Goal: Task Accomplishment & Management: Manage account settings

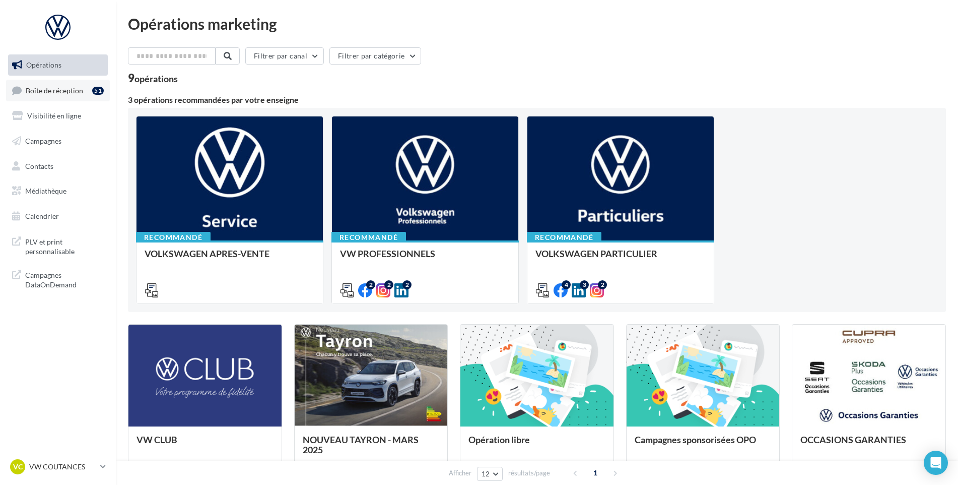
click at [59, 95] on link "Boîte de réception 51" at bounding box center [58, 91] width 104 height 22
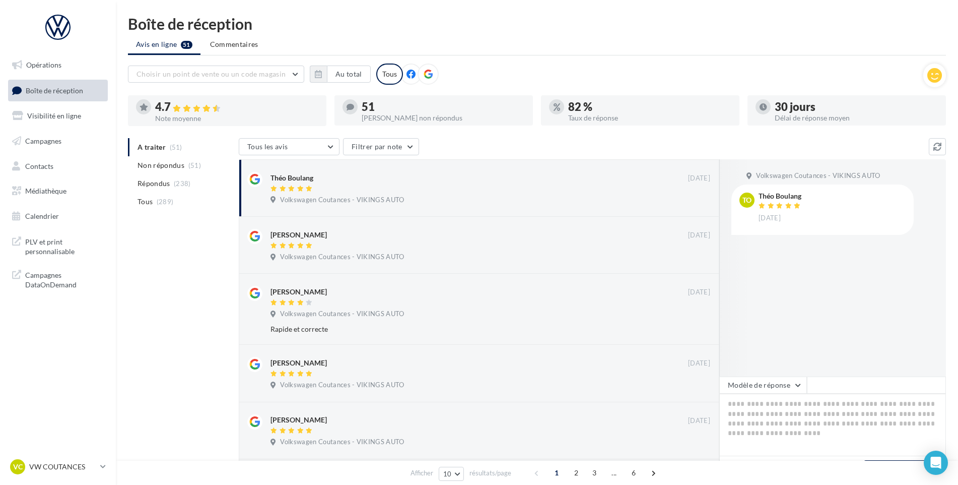
click at [155, 297] on div "A traiter (51) Non répondus (51) Répondus (238) Tous (289) Tous les avis Tous l…" at bounding box center [537, 454] width 818 height 633
click at [34, 460] on div "VC VW COUTANCES vw-cou-vau" at bounding box center [53, 466] width 86 height 15
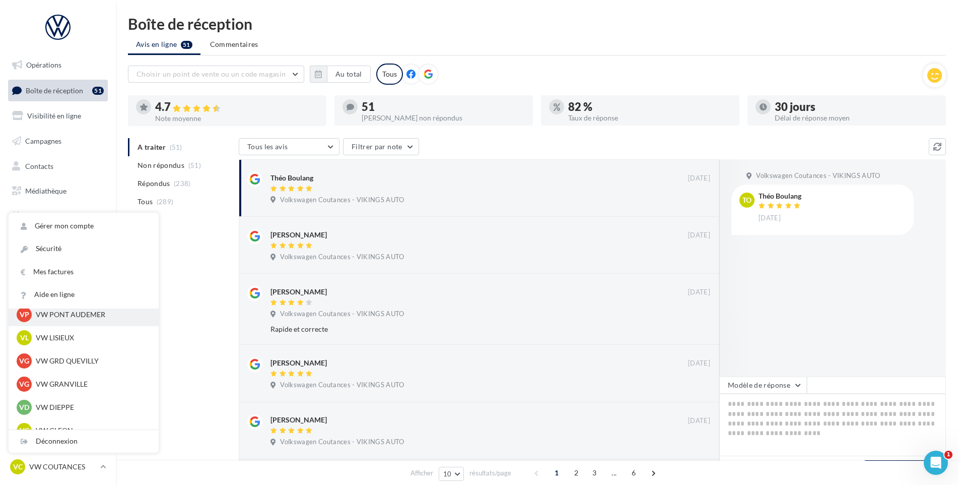
scroll to position [201, 0]
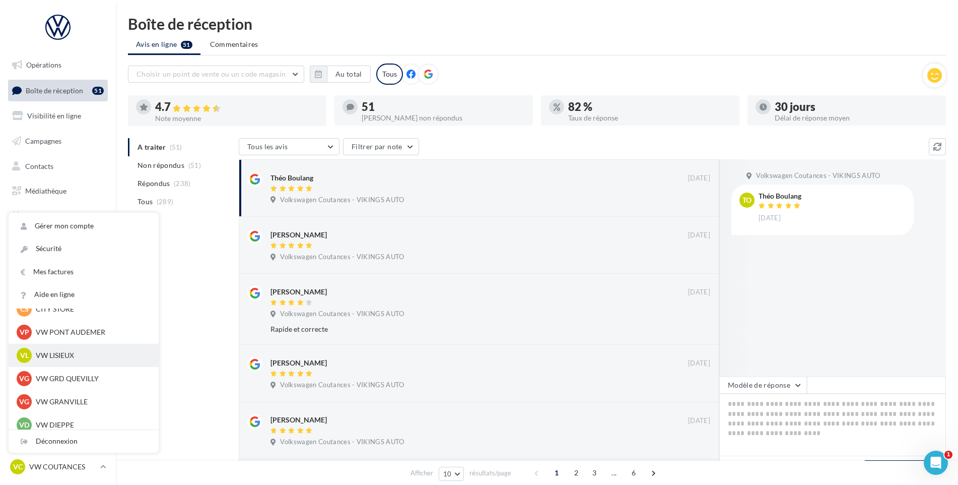
click at [72, 358] on p "VW LISIEUX" at bounding box center [91, 355] width 111 height 10
